Goal: Check status: Check status

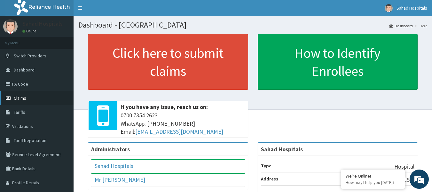
click at [17, 99] on span "Claims" at bounding box center [20, 98] width 12 height 6
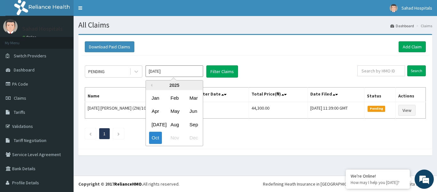
click at [170, 71] on input "Oct 2025" at bounding box center [175, 71] width 58 height 12
click at [170, 123] on div "Aug" at bounding box center [174, 124] width 13 height 12
type input "Aug 2025"
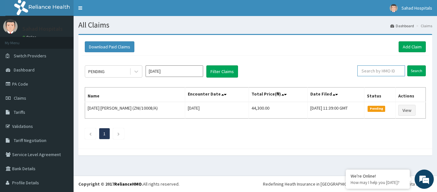
click at [379, 68] on input "text" at bounding box center [382, 70] width 48 height 11
paste input "NPF/10103/A"
type input "NPF/10103/A"
click at [415, 69] on input "Search" at bounding box center [417, 70] width 19 height 11
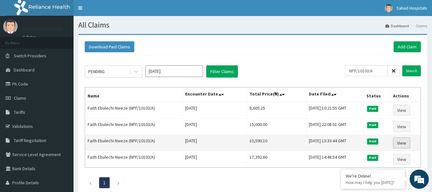
click at [405, 142] on link "View" at bounding box center [401, 142] width 17 height 11
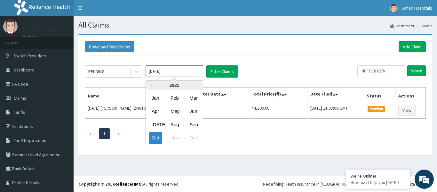
click at [171, 74] on input "Oct 2025" at bounding box center [175, 71] width 58 height 12
click at [177, 127] on div "Aug" at bounding box center [174, 124] width 13 height 12
type input "Aug 2025"
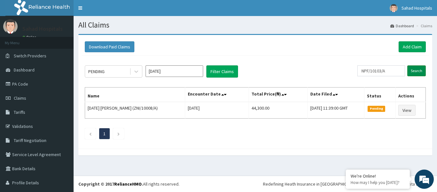
click at [409, 68] on input "Search" at bounding box center [417, 70] width 19 height 11
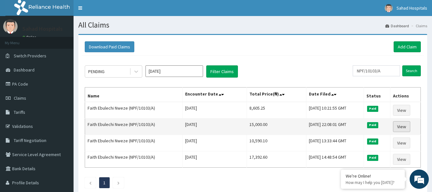
click at [402, 126] on link "View" at bounding box center [401, 126] width 17 height 11
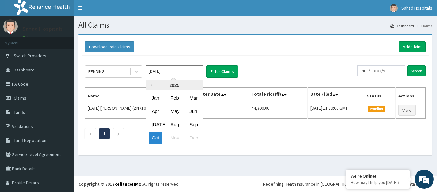
click at [177, 69] on input "Oct 2025" at bounding box center [175, 71] width 58 height 12
click at [176, 126] on div "Aug" at bounding box center [174, 124] width 13 height 12
type input "Aug 2025"
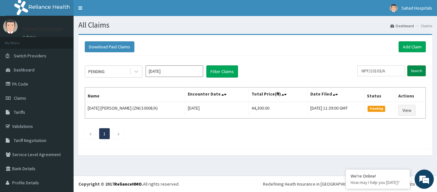
click at [416, 71] on input "Search" at bounding box center [417, 70] width 19 height 11
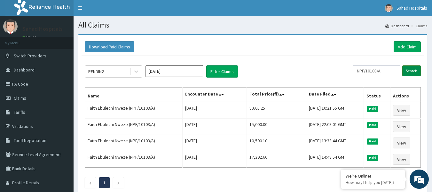
click at [409, 71] on input "Search" at bounding box center [412, 70] width 19 height 11
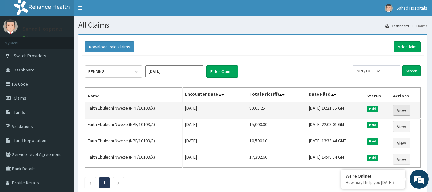
click at [401, 109] on link "View" at bounding box center [401, 110] width 17 height 11
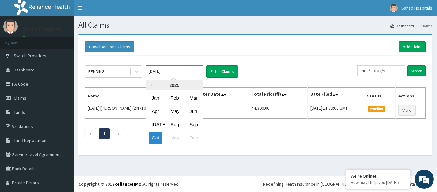
click at [190, 69] on input "[DATE]" at bounding box center [175, 71] width 58 height 12
click at [172, 126] on div "Aug" at bounding box center [174, 124] width 13 height 12
type input "[DATE]"
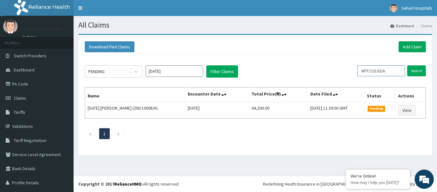
click at [390, 69] on input "NPF/10103/A" at bounding box center [382, 70] width 48 height 11
type input "N"
paste input "IBE/10007/A"
type input "IBE/10007/A"
click at [410, 73] on input "Search" at bounding box center [417, 70] width 19 height 11
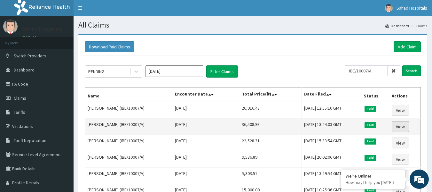
click at [400, 126] on link "View" at bounding box center [400, 126] width 17 height 11
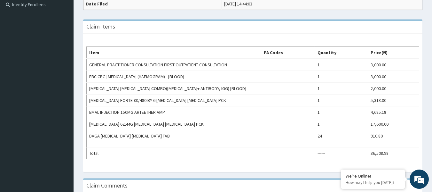
scroll to position [205, 0]
